Goal: Communication & Community: Answer question/provide support

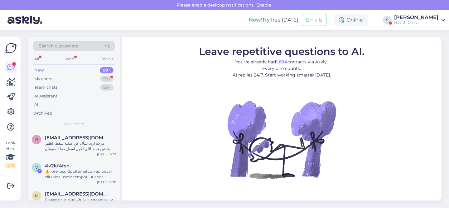
click at [433, 18] on div "[PERSON_NAME]" at bounding box center [416, 17] width 44 height 5
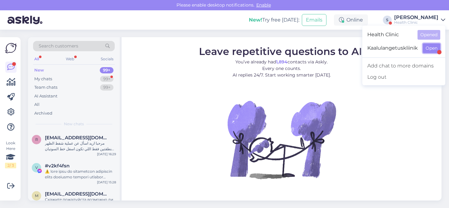
click at [434, 46] on button "Open" at bounding box center [431, 48] width 17 height 10
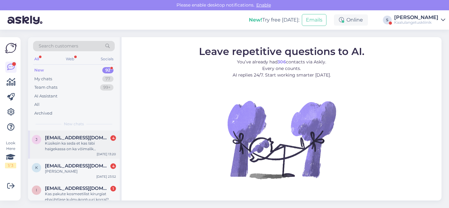
click at [75, 143] on div "Küsiksin ka seda et kas läbi haigekassa on ka võimalik maovähendus operatsiooni…" at bounding box center [80, 145] width 71 height 11
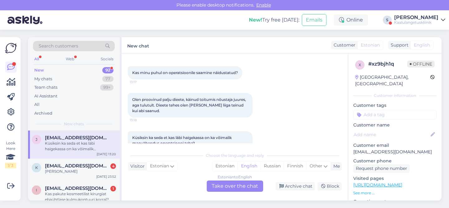
scroll to position [67, 0]
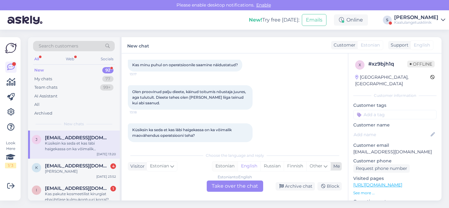
click at [229, 168] on div "Estonian" at bounding box center [224, 165] width 25 height 9
click at [234, 188] on div "Estonian to Estonian Take over the chat" at bounding box center [235, 185] width 56 height 11
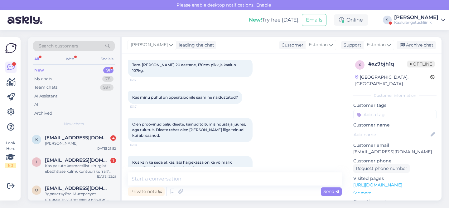
scroll to position [43, 0]
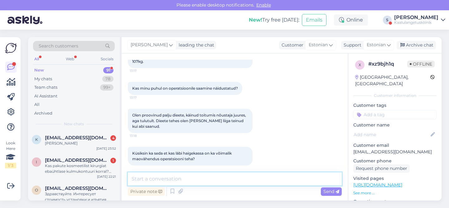
click at [181, 178] on textarea at bounding box center [235, 178] width 214 height 13
type textarea "Tere, on ikka. Meie kahjuks haigekassaga koostööd ei tee"
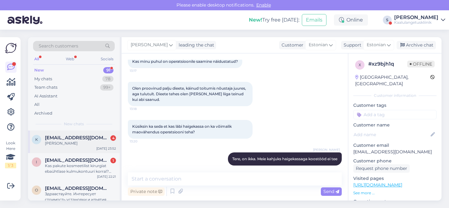
click at [88, 145] on div "[PERSON_NAME]" at bounding box center [80, 143] width 71 height 6
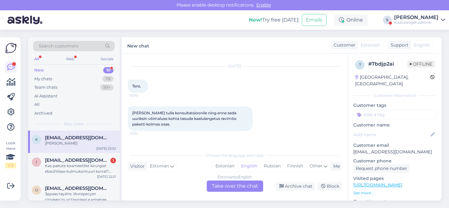
scroll to position [61, 0]
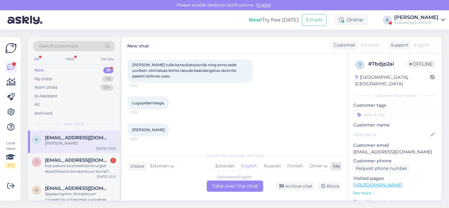
click at [220, 167] on div "Estonian" at bounding box center [224, 165] width 25 height 9
click at [248, 187] on div "Estonian to Estonian Take over the chat" at bounding box center [235, 185] width 56 height 11
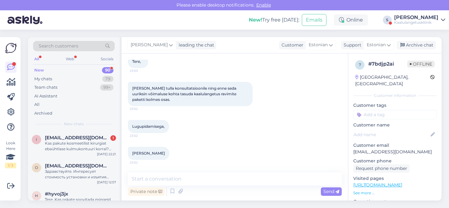
click at [199, 191] on div "Private note Send" at bounding box center [235, 191] width 214 height 12
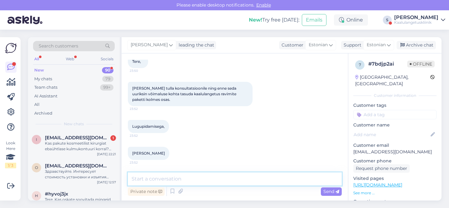
click at [199, 180] on textarea at bounding box center [235, 178] width 214 height 13
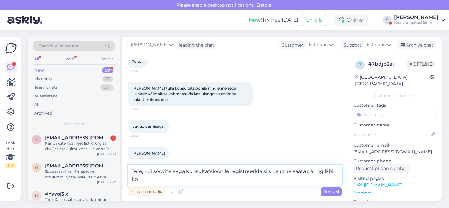
scroll to position [45, 0]
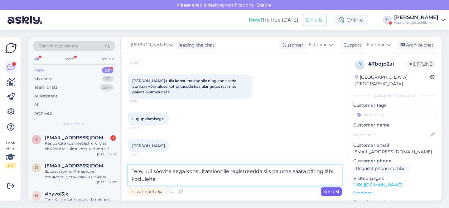
type textarea "Tere, kui soovite aega konsultatsioonile registreerida siis palume saata päring…"
click at [334, 193] on span "Send" at bounding box center [331, 191] width 16 height 6
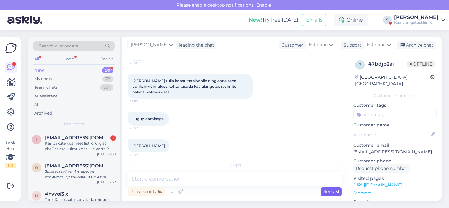
scroll to position [83, 0]
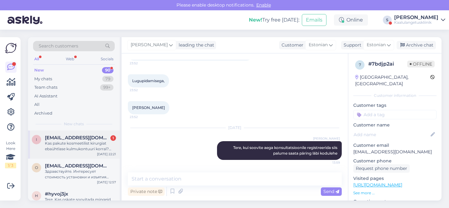
click at [97, 143] on div "Kas pakute kosmeetilist kirurgiat ebaühtlase kulmukontuuri korral? Näiteks luut…" at bounding box center [80, 145] width 71 height 11
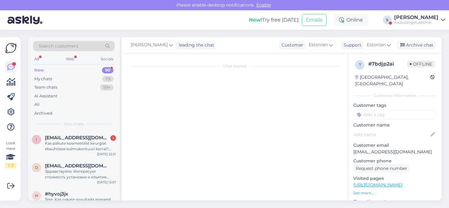
scroll to position [0, 0]
